Goal: Task Accomplishment & Management: Use online tool/utility

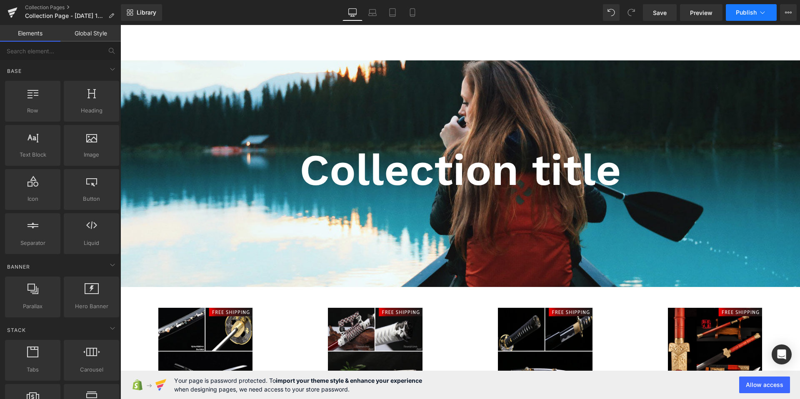
click at [747, 17] on button "Publish" at bounding box center [751, 12] width 51 height 17
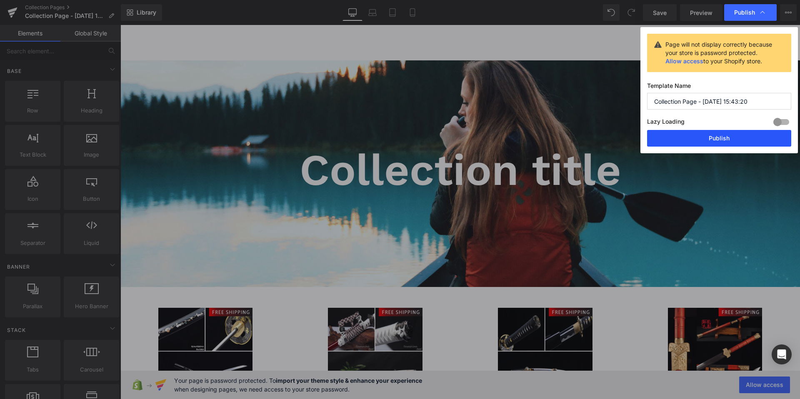
click at [680, 137] on button "Publish" at bounding box center [719, 138] width 144 height 17
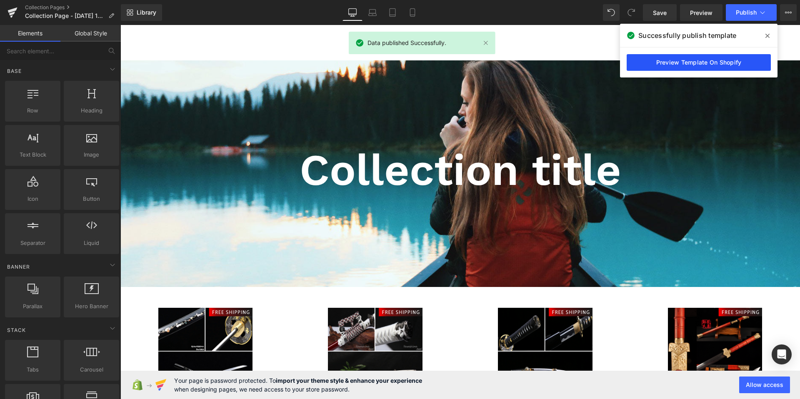
click at [681, 60] on link "Preview Template On Shopify" at bounding box center [699, 62] width 144 height 17
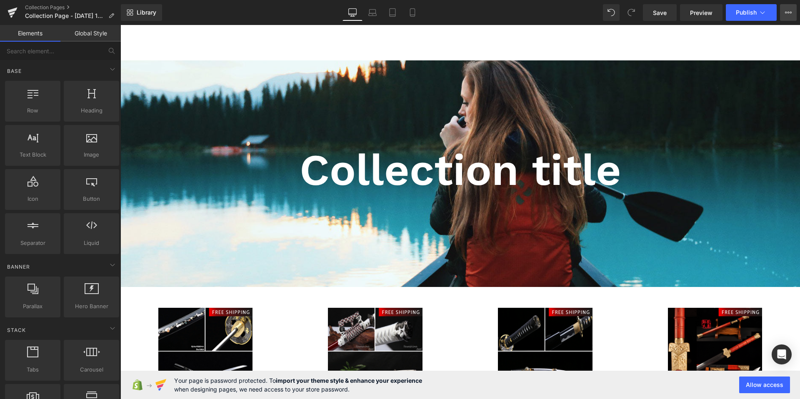
click at [786, 15] on icon at bounding box center [788, 12] width 7 height 7
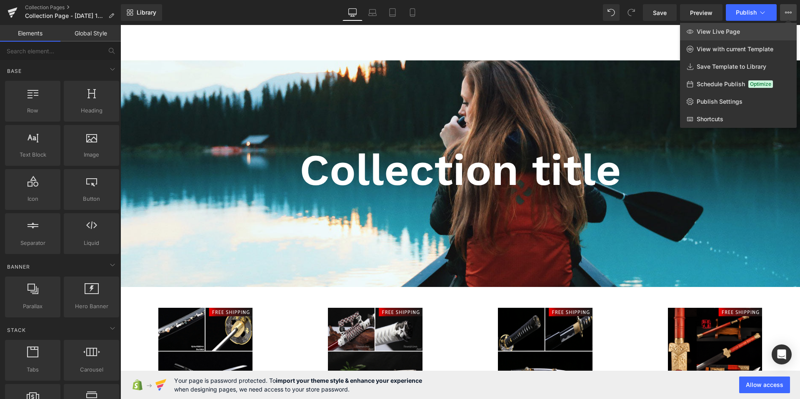
click at [727, 33] on span "View Live Page" at bounding box center [718, 31] width 43 height 7
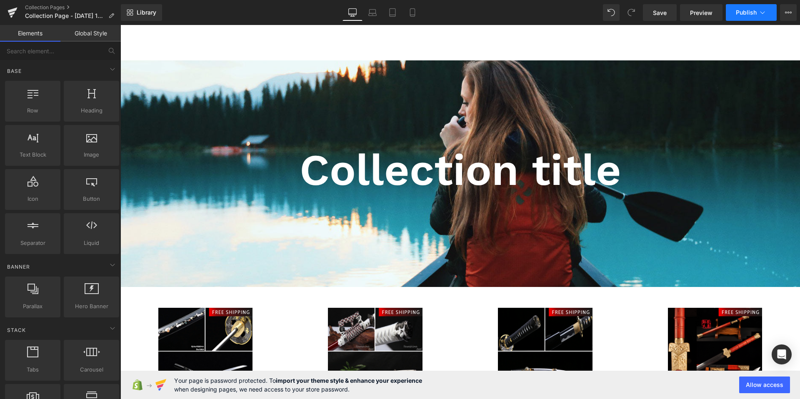
click at [746, 13] on span "Publish" at bounding box center [746, 12] width 21 height 7
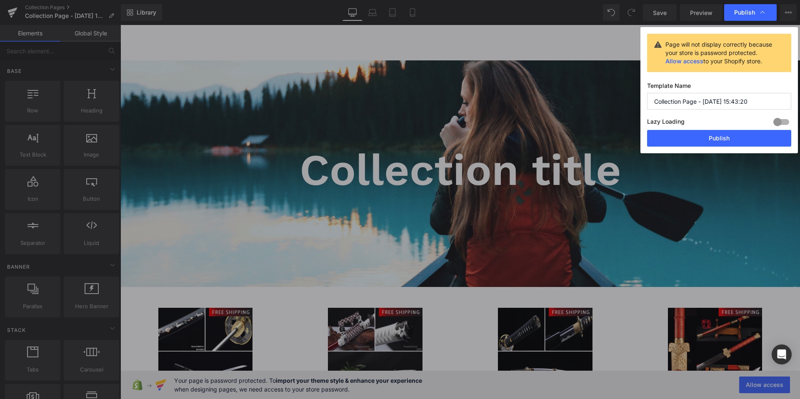
click at [702, 147] on div "Page will not display correctly because your store is password protected. Allow…" at bounding box center [718, 90] width 157 height 126
click at [707, 138] on button "Publish" at bounding box center [719, 138] width 144 height 17
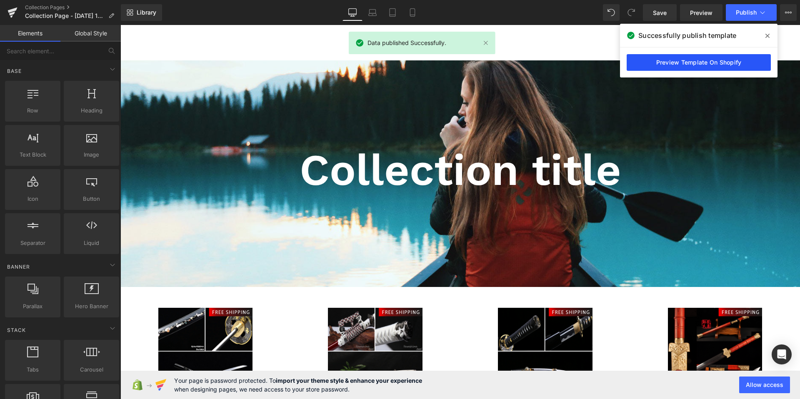
click at [723, 68] on link "Preview Template On Shopify" at bounding box center [699, 62] width 144 height 17
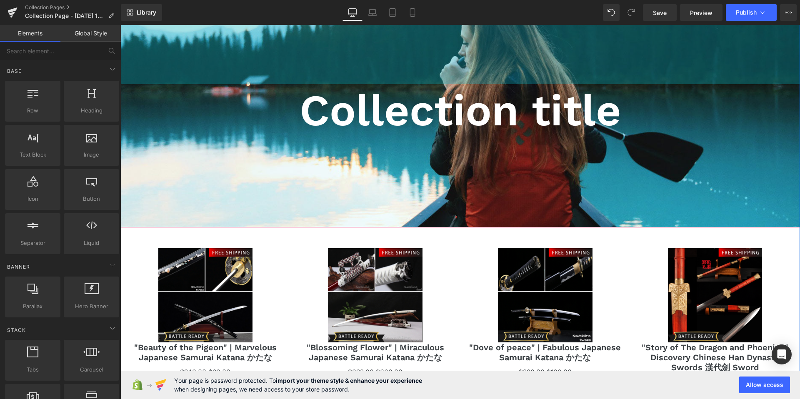
scroll to position [182, 0]
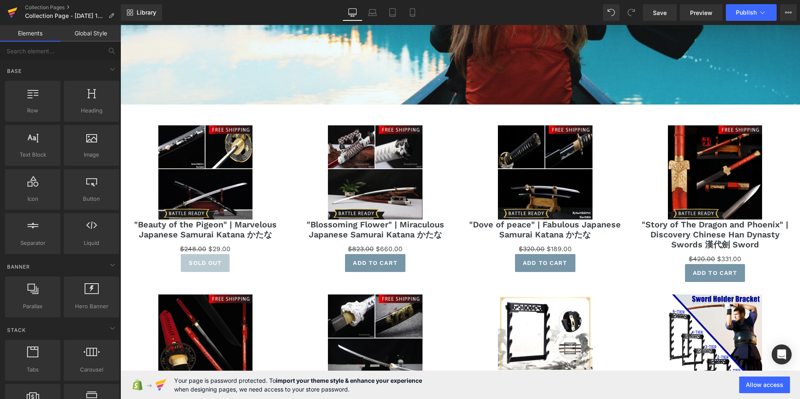
click at [10, 14] on icon at bounding box center [12, 14] width 6 height 4
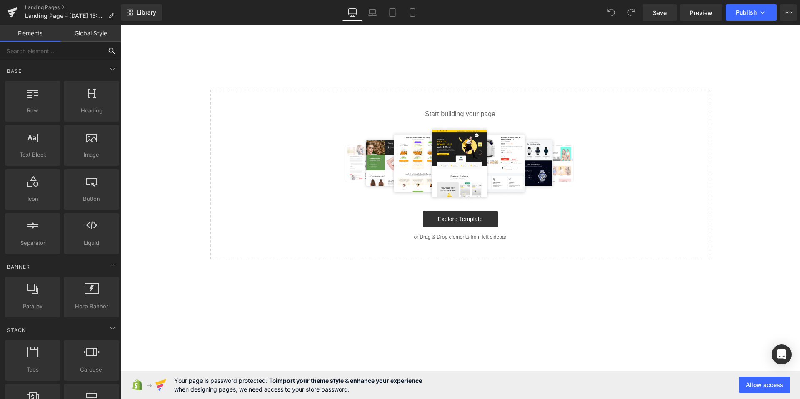
click at [52, 55] on input "text" at bounding box center [51, 51] width 102 height 18
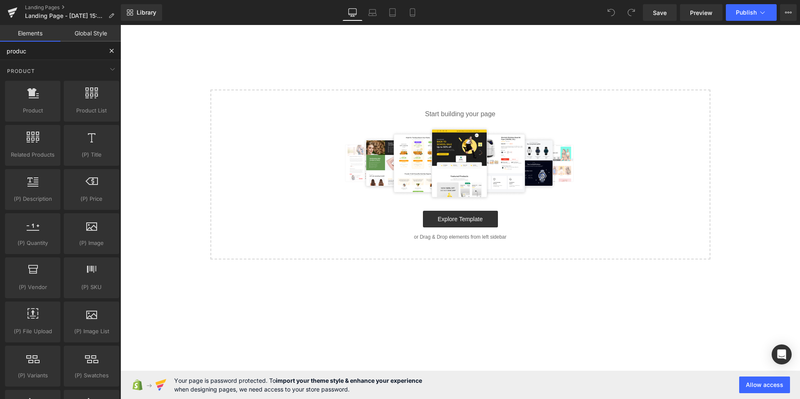
type input "product"
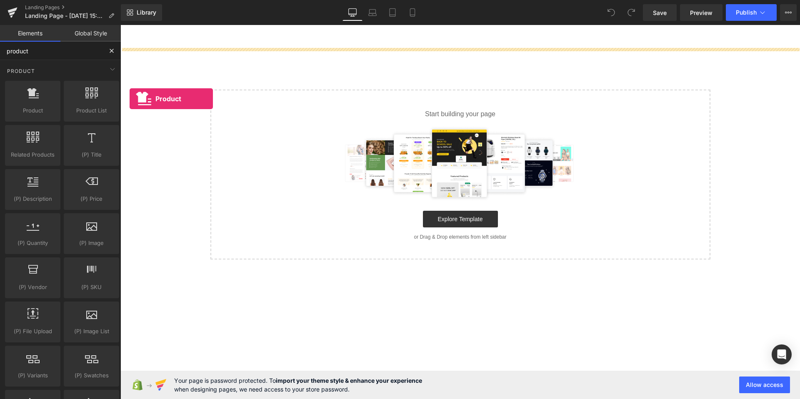
drag, startPoint x: 144, startPoint y: 115, endPoint x: 237, endPoint y: 123, distance: 92.8
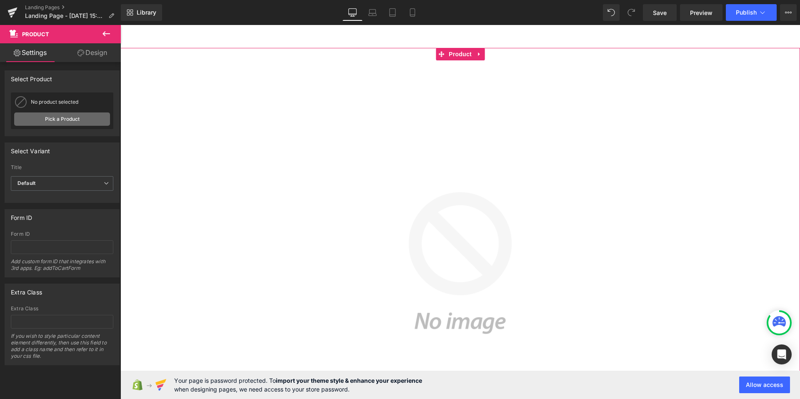
click at [80, 120] on link "Pick a Product" at bounding box center [62, 118] width 96 height 13
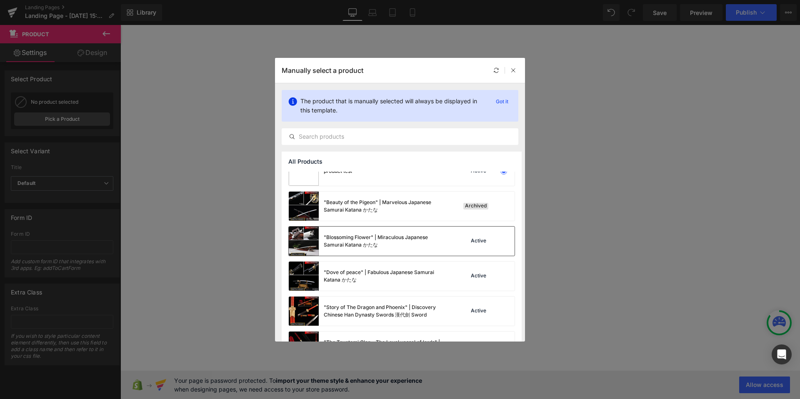
scroll to position [17, 0]
click at [501, 211] on div ""Beauty of the Pigeon" | Marvelous Japanese Samurai Katana かたな Archived" at bounding box center [402, 204] width 226 height 29
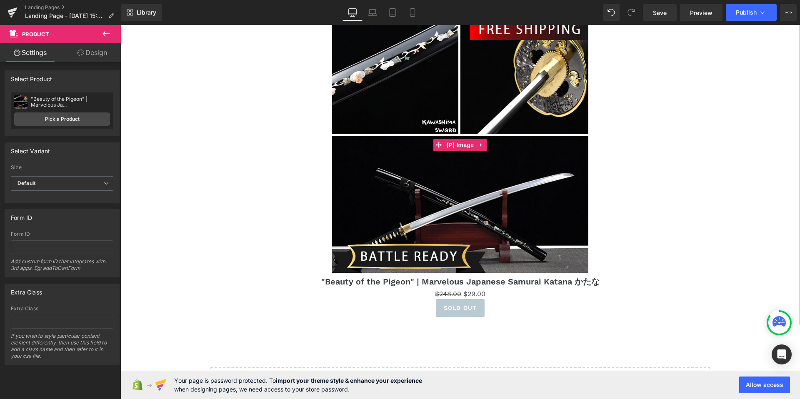
scroll to position [48, 0]
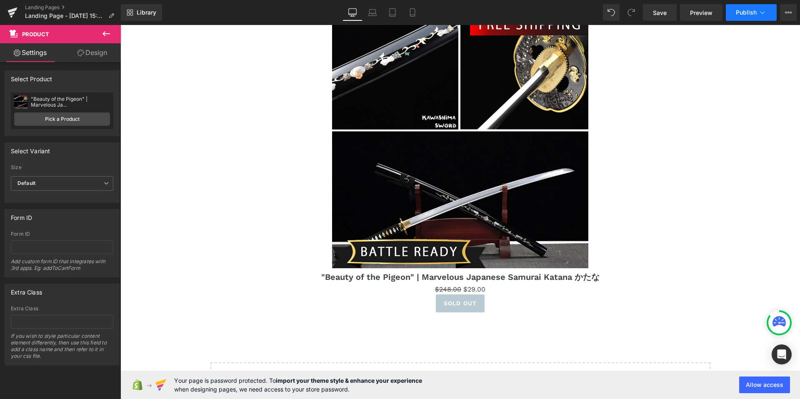
click at [739, 13] on span "Publish" at bounding box center [746, 12] width 21 height 7
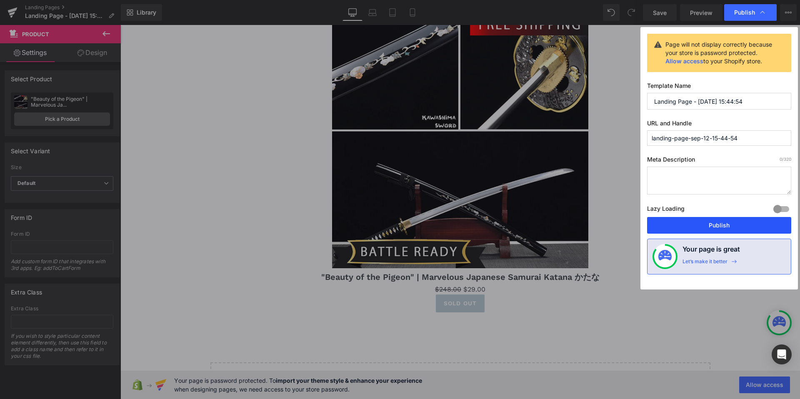
click at [679, 223] on button "Publish" at bounding box center [719, 225] width 144 height 17
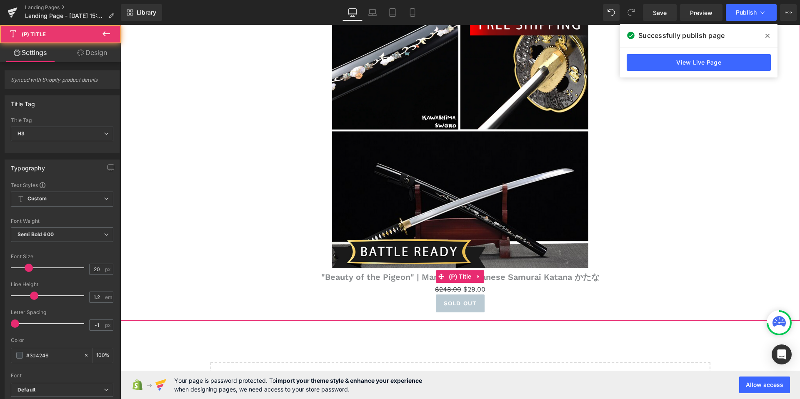
click at [325, 275] on link ""Beauty of the Pigeon" | Marvelous Japanese Samurai Katana かたな" at bounding box center [460, 277] width 278 height 10
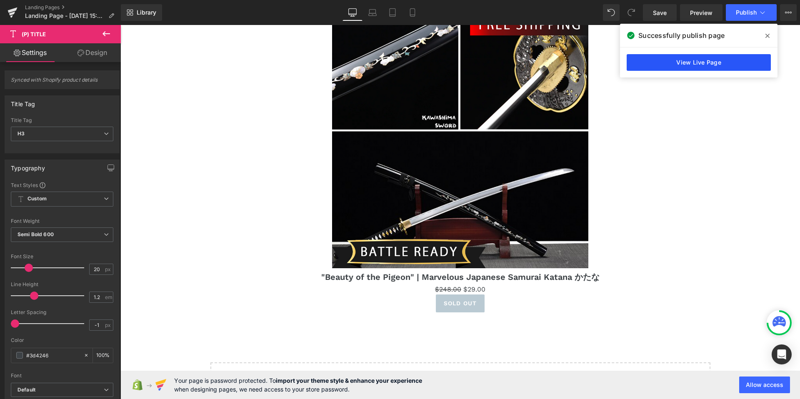
click at [672, 61] on link "View Live Page" at bounding box center [699, 62] width 144 height 17
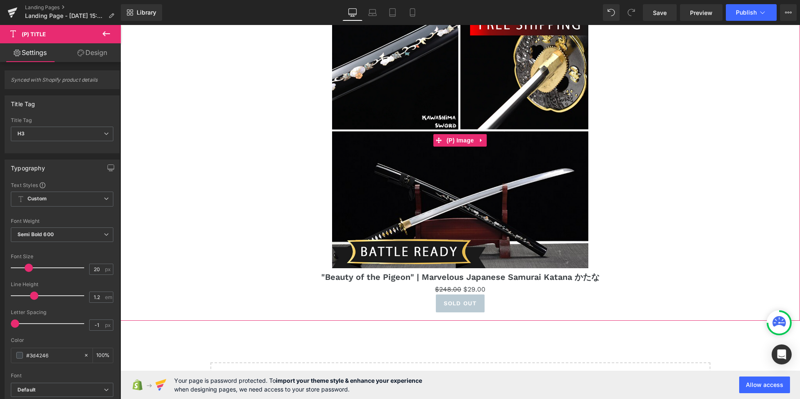
click at [302, 117] on div "Sale Off" at bounding box center [460, 140] width 427 height 256
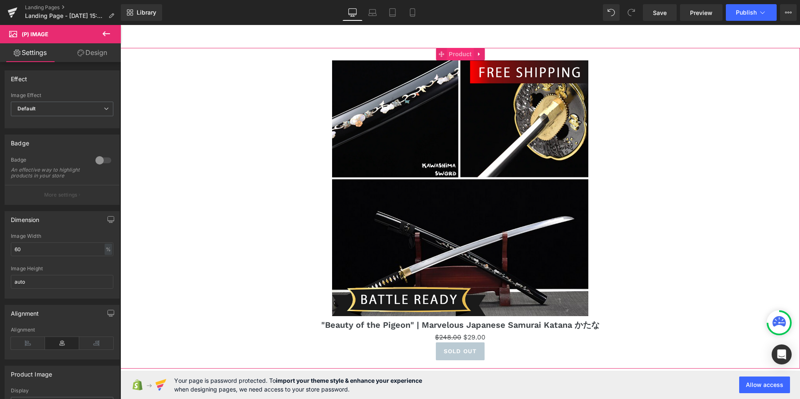
click at [456, 55] on span "Product" at bounding box center [460, 54] width 27 height 12
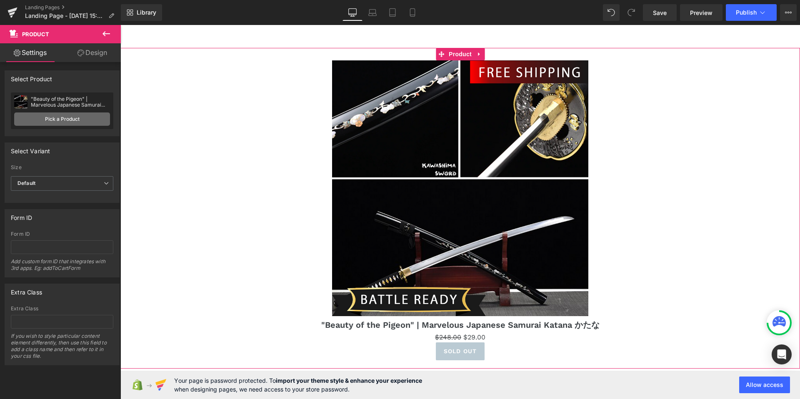
click at [85, 120] on link "Pick a Product" at bounding box center [62, 118] width 96 height 13
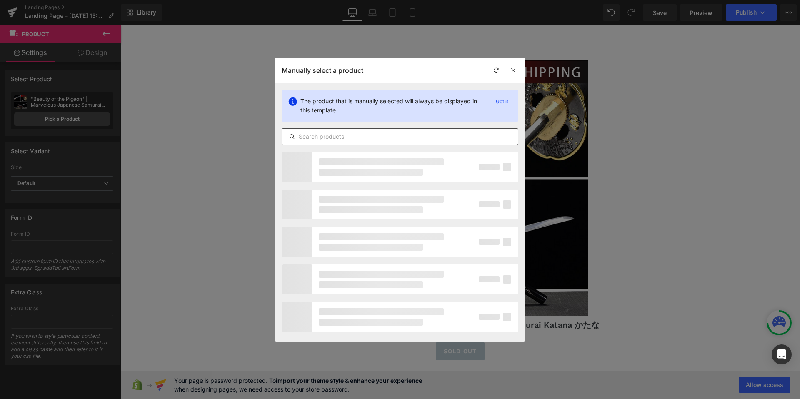
click at [343, 137] on input "text" at bounding box center [400, 137] width 236 height 10
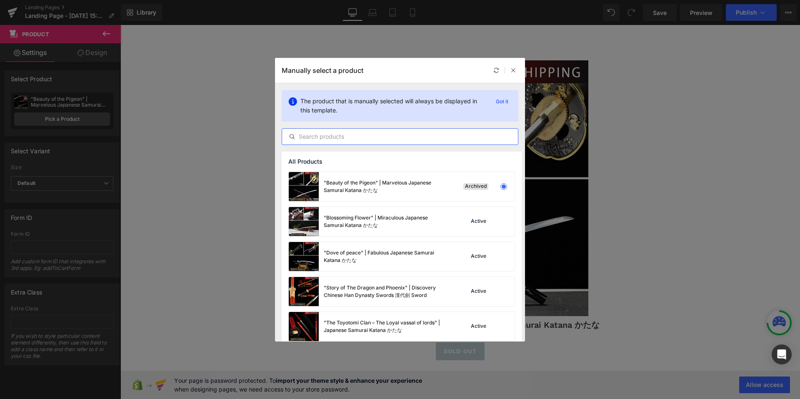
paste input "1/2/3 sword Medieval Sword Holder PU Belt Waist Sheath Adult Men Larp Warrior C…"
type input "1/2/3 sword Medieval Sword Holder PU Belt Waist Sheath Adult Men Larp Warrior C…"
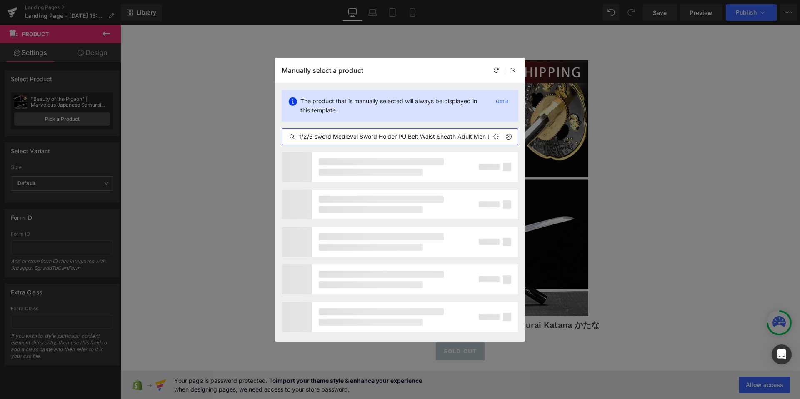
scroll to position [0, 240]
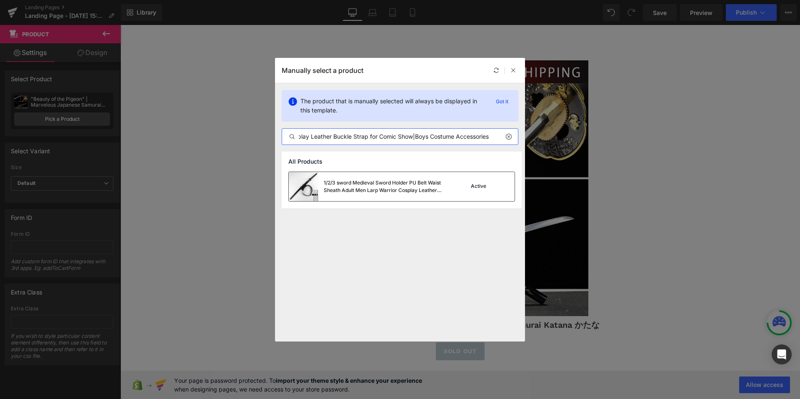
click at [417, 188] on div "1/2/3 sword Medieval Sword Holder PU Belt Waist Sheath Adult Men Larp Warrior C…" at bounding box center [386, 186] width 125 height 15
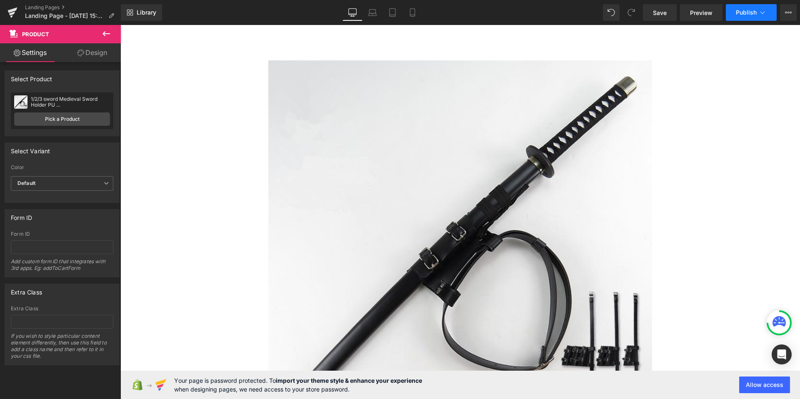
click at [755, 19] on button "Publish" at bounding box center [751, 12] width 51 height 17
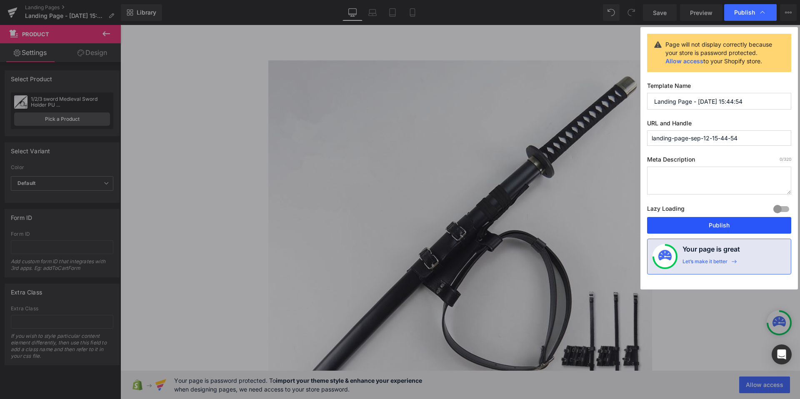
click at [726, 223] on button "Publish" at bounding box center [719, 225] width 144 height 17
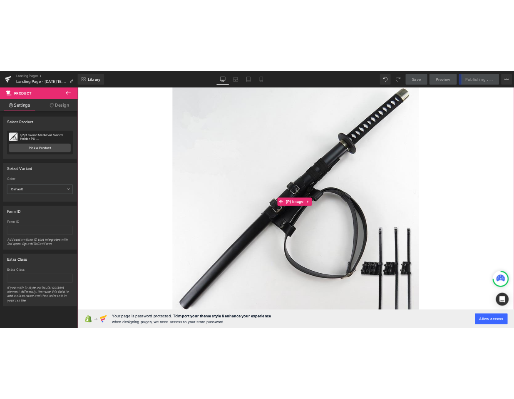
scroll to position [218, 0]
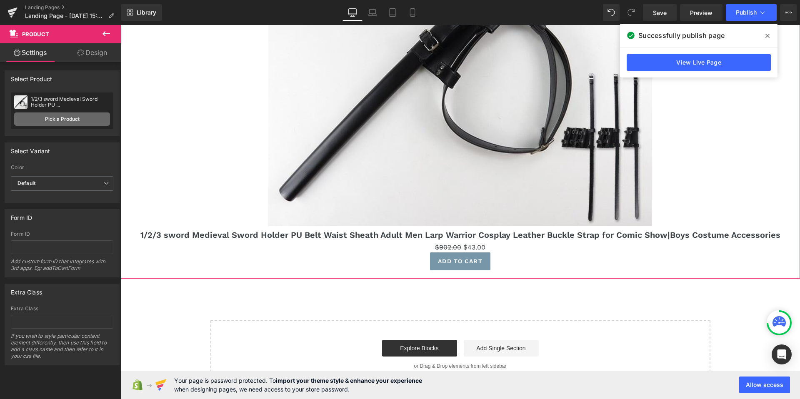
click at [81, 122] on link "Pick a Product" at bounding box center [62, 118] width 96 height 13
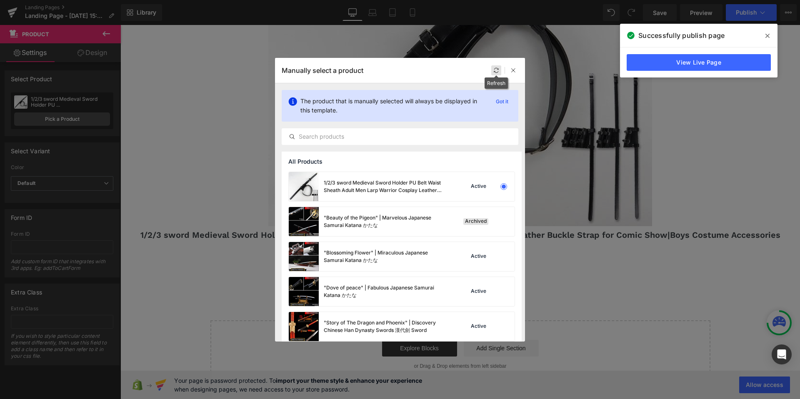
click at [498, 72] on icon at bounding box center [496, 70] width 6 height 6
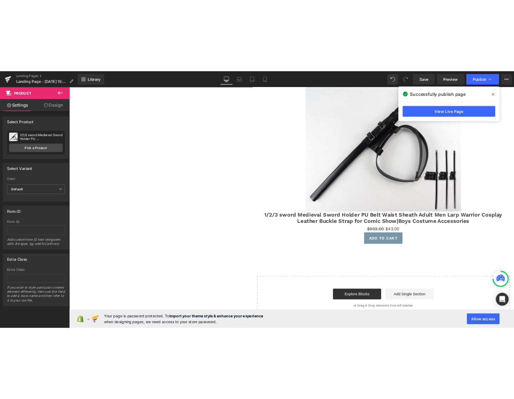
scroll to position [84, 0]
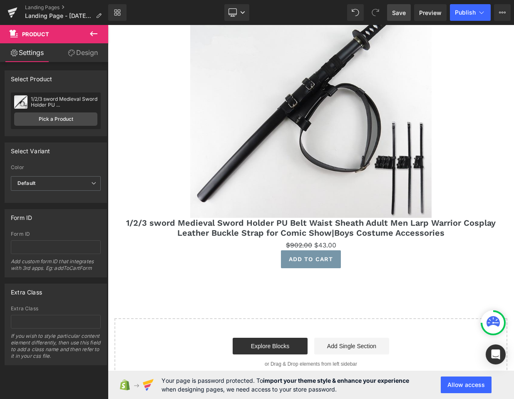
click at [397, 16] on span "Save" at bounding box center [399, 12] width 14 height 9
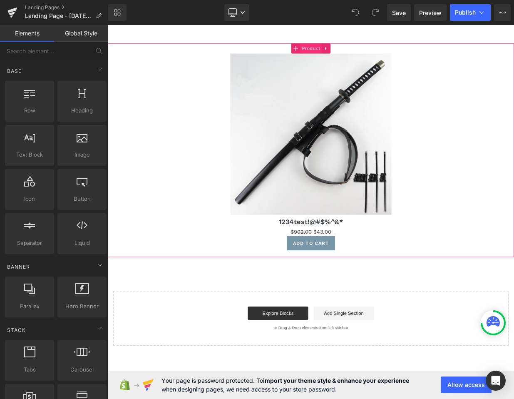
click at [367, 54] on span "Product" at bounding box center [360, 54] width 27 height 12
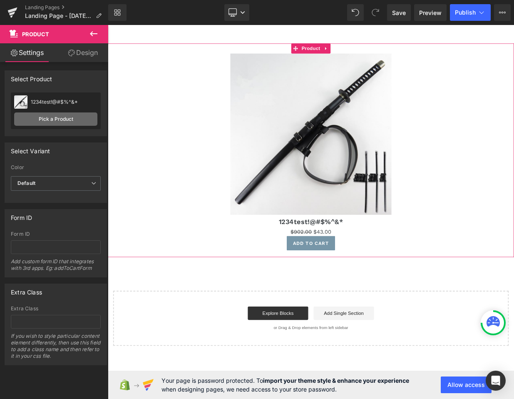
click at [63, 124] on link "Pick a Product" at bounding box center [55, 118] width 83 height 13
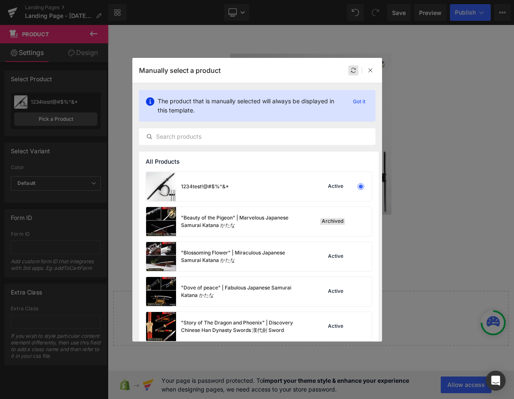
click at [356, 73] on div at bounding box center [354, 70] width 10 height 10
click at [376, 72] on div "Manually select a product" at bounding box center [257, 70] width 250 height 25
click at [372, 72] on icon at bounding box center [371, 70] width 6 height 6
